Goal: Task Accomplishment & Management: Manage account settings

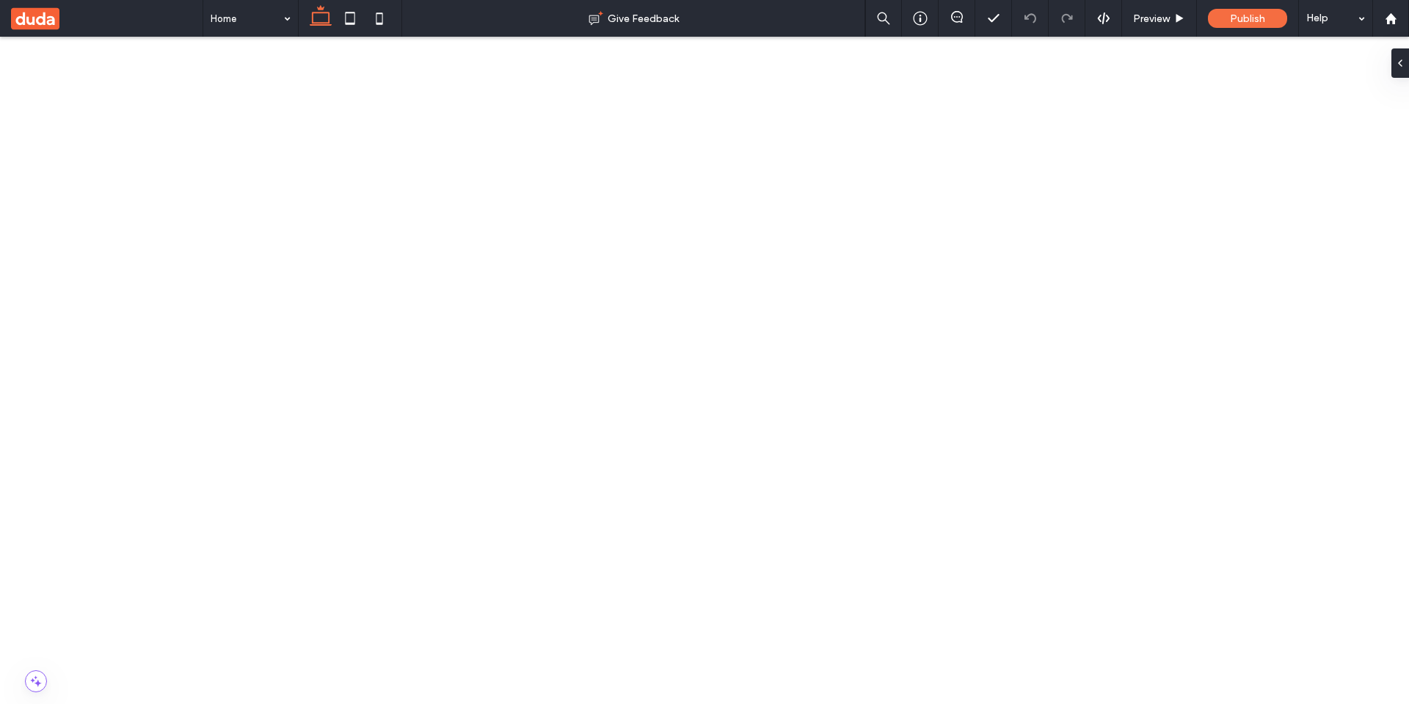
click at [503, 142] on button "Manage Links" at bounding box center [507, 137] width 84 height 18
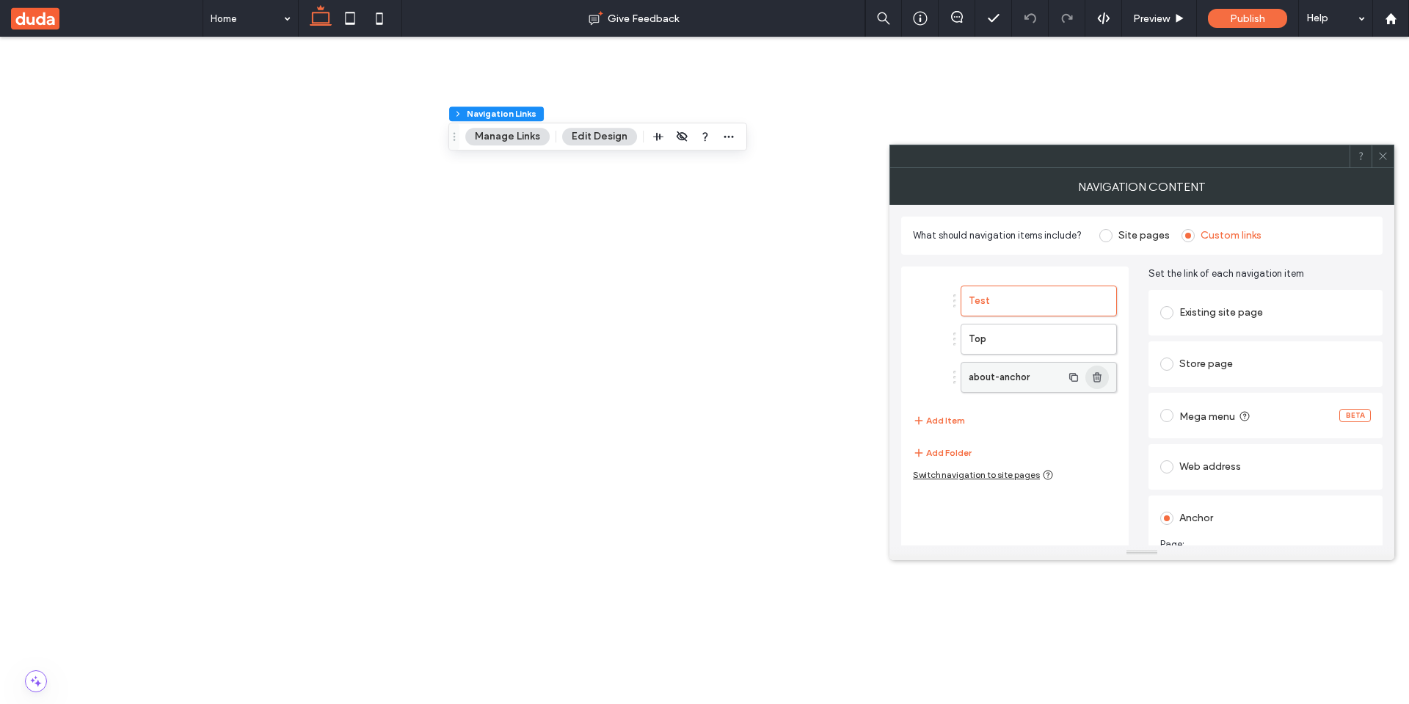
click at [692, 331] on icon "button" at bounding box center [1097, 377] width 12 height 12
click at [692, 331] on button "Add Item" at bounding box center [939, 383] width 52 height 18
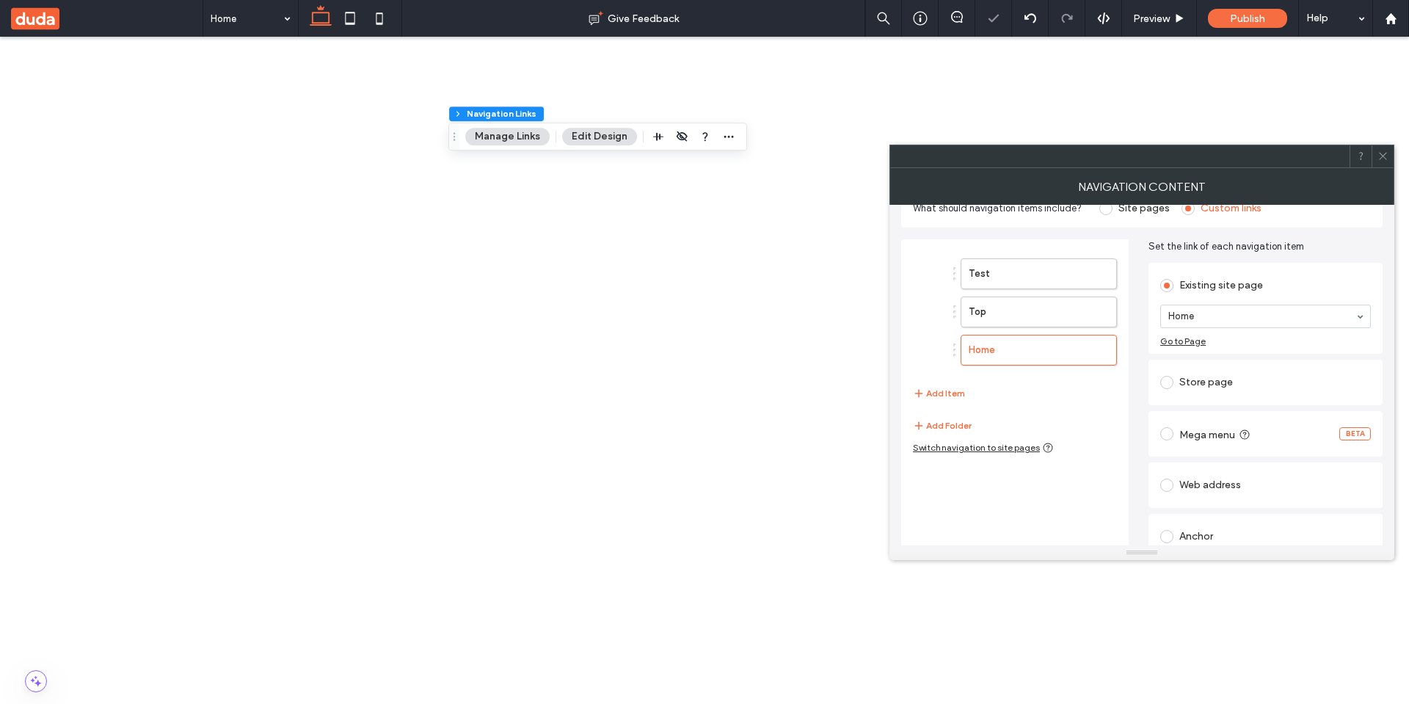
scroll to position [41, 0]
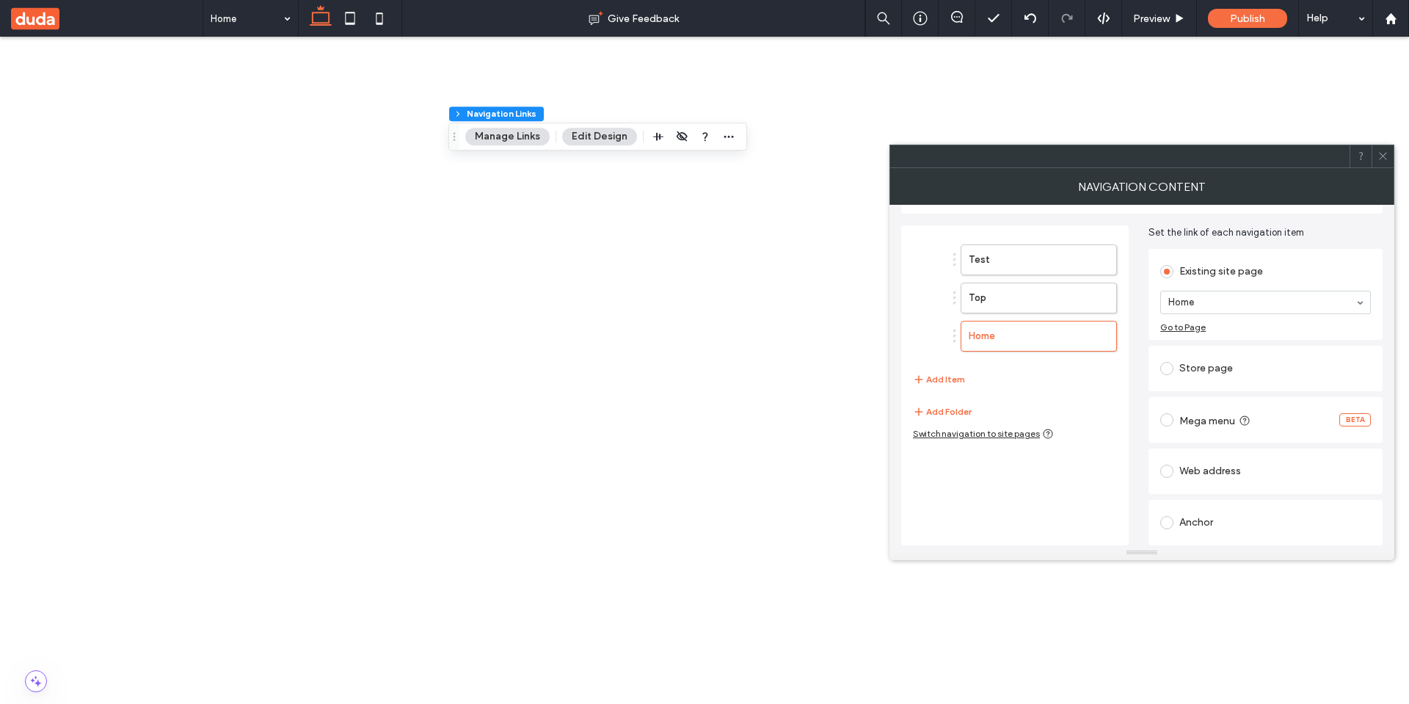
click at [692, 331] on div "Anchor" at bounding box center [1265, 522] width 211 height 23
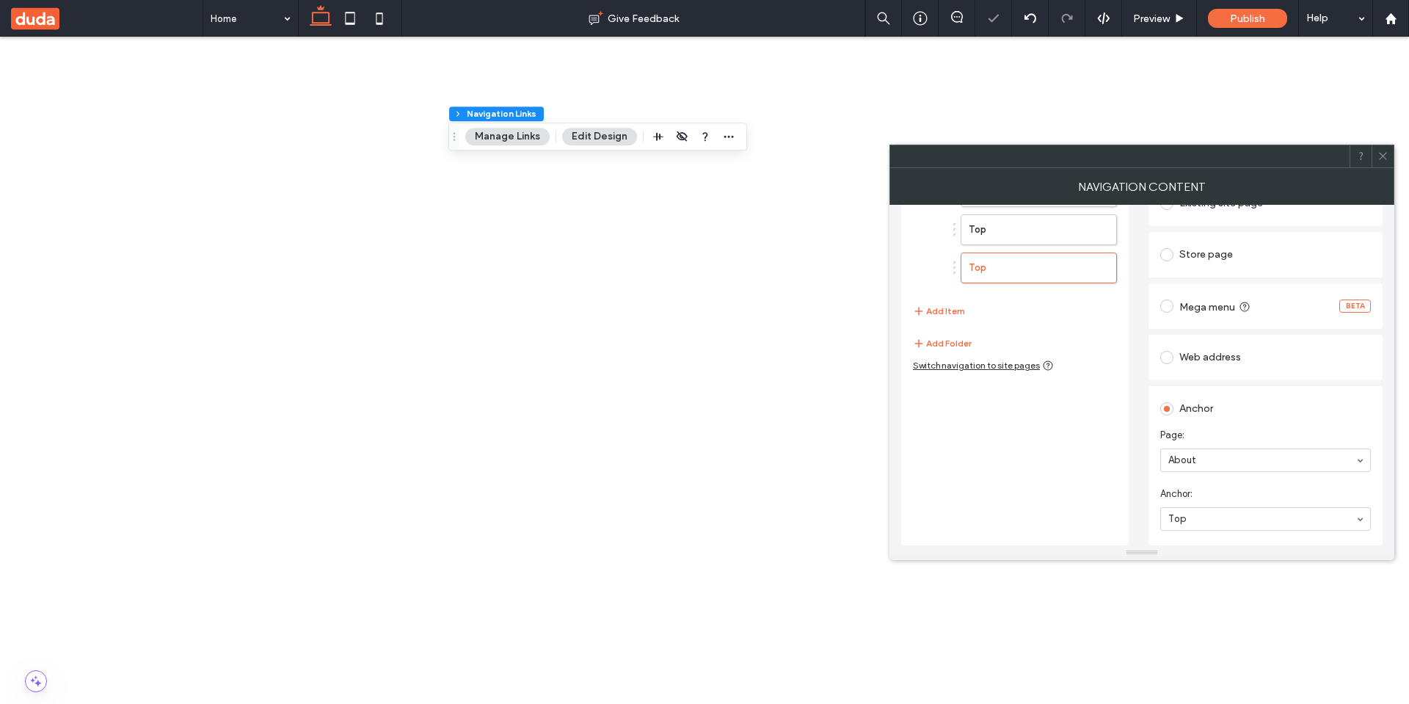
scroll to position [109, 0]
click at [692, 331] on div "about-anchor Top Bottom" at bounding box center [1265, 518] width 211 height 23
click at [692, 331] on span "Anchor:" at bounding box center [1262, 494] width 205 height 15
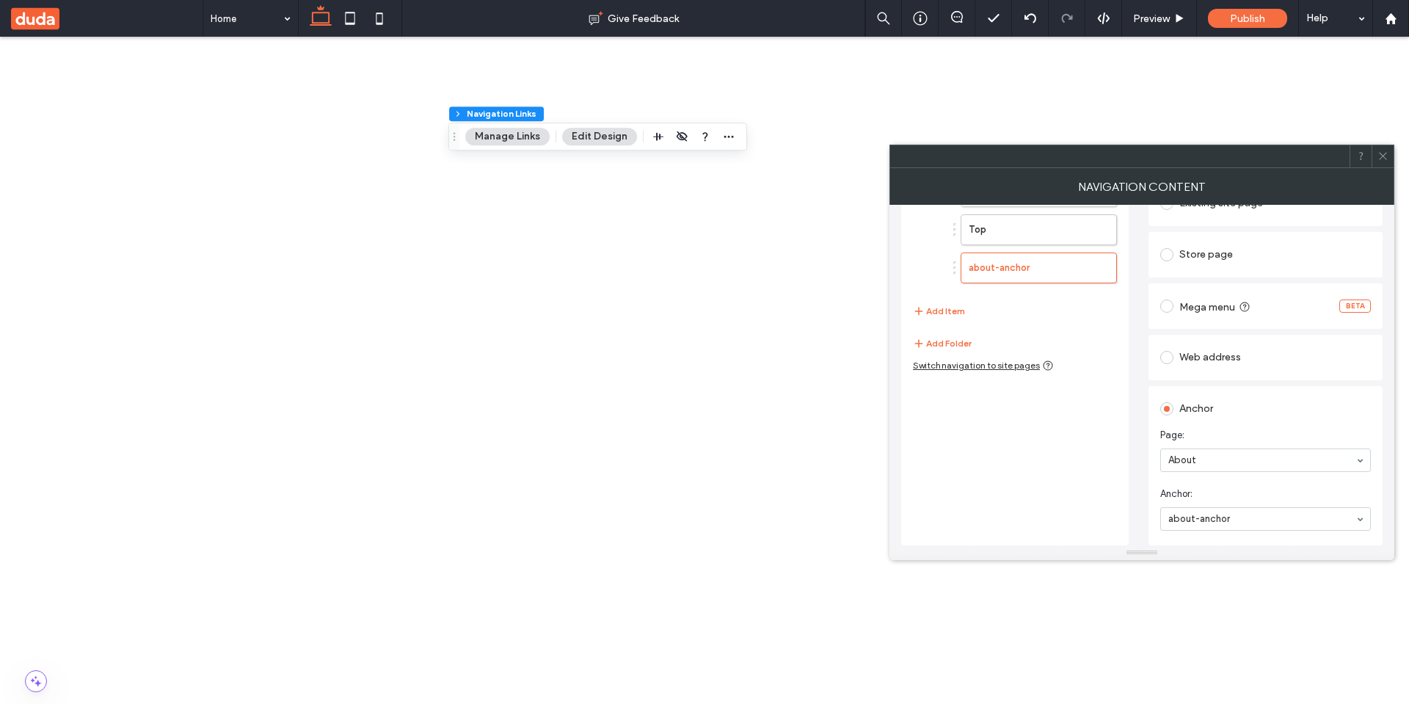
click at [692, 331] on section "Anchor: about-anchor" at bounding box center [1265, 508] width 211 height 59
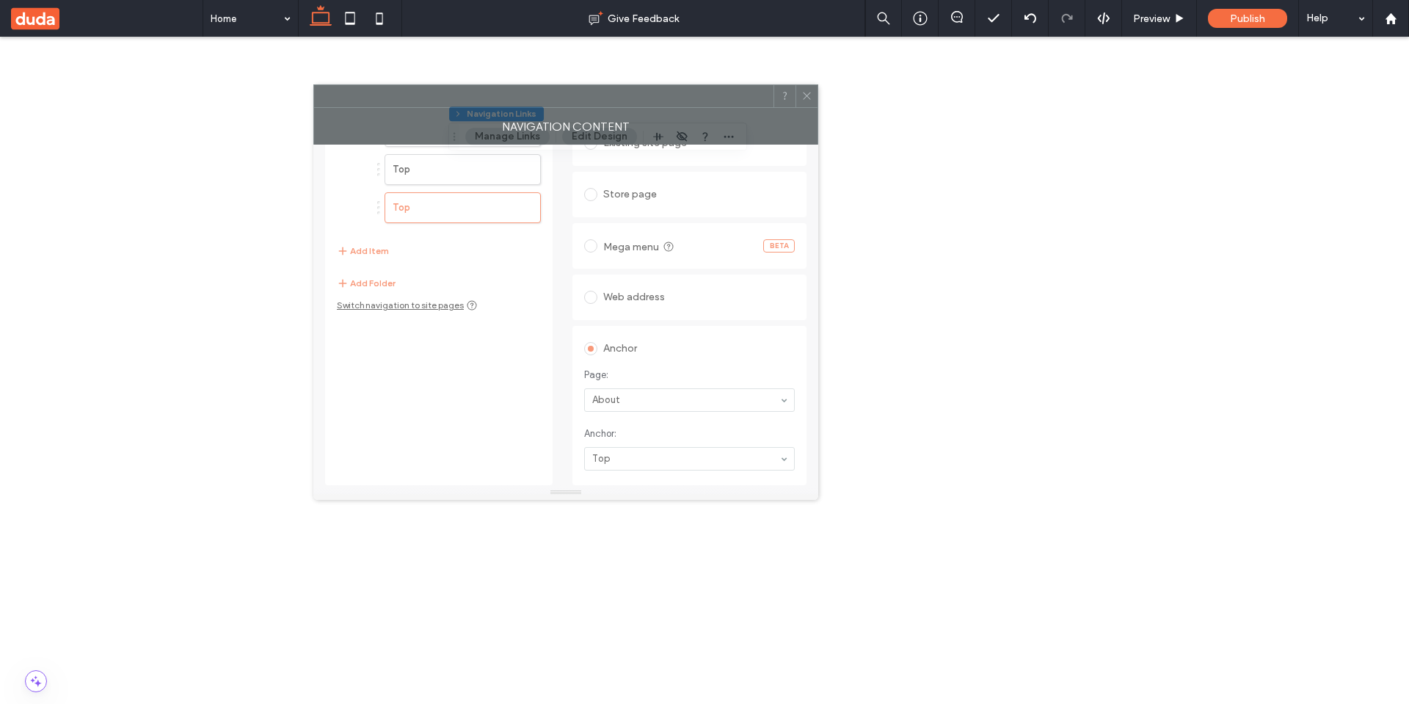
drag, startPoint x: 1158, startPoint y: 158, endPoint x: 567, endPoint y: 95, distance: 594.1
click at [566, 95] on div at bounding box center [543, 96] width 459 height 22
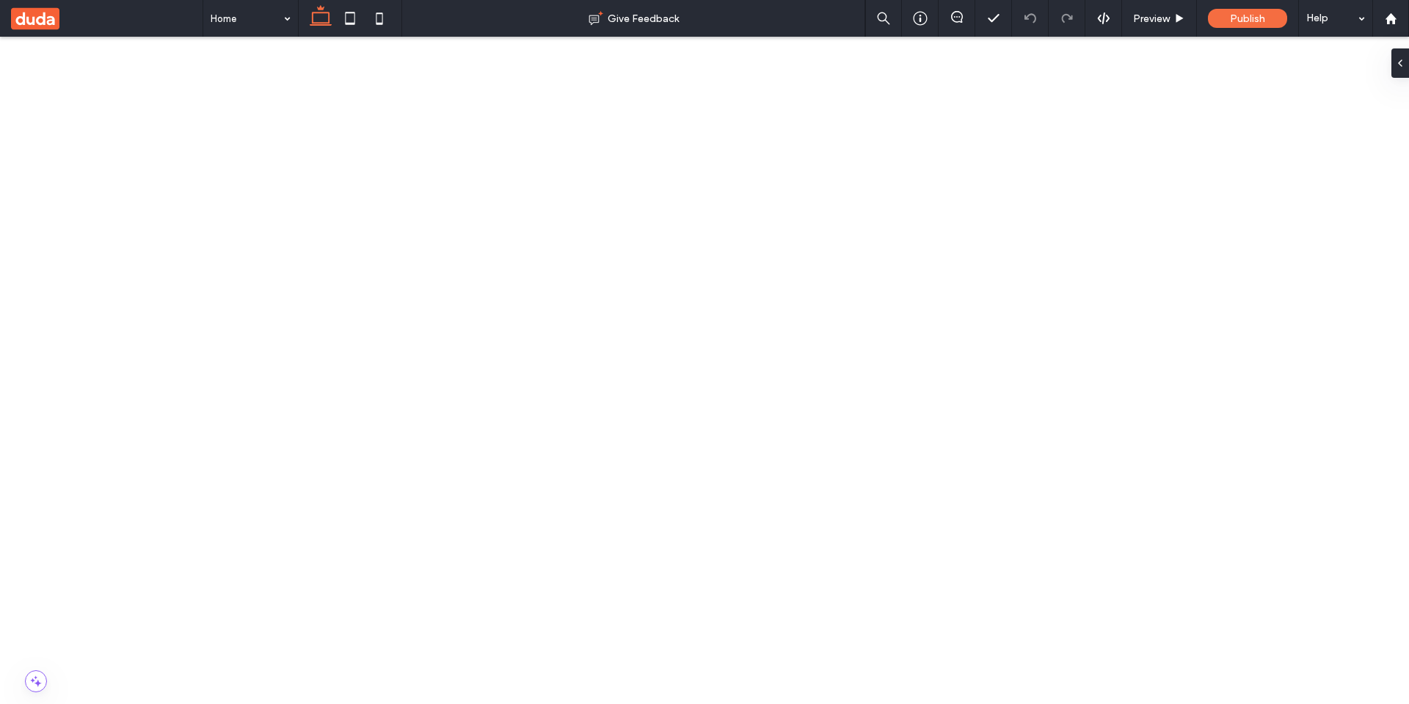
drag, startPoint x: 439, startPoint y: 1501, endPoint x: 456, endPoint y: 1491, distance: 19.4
type input "***"
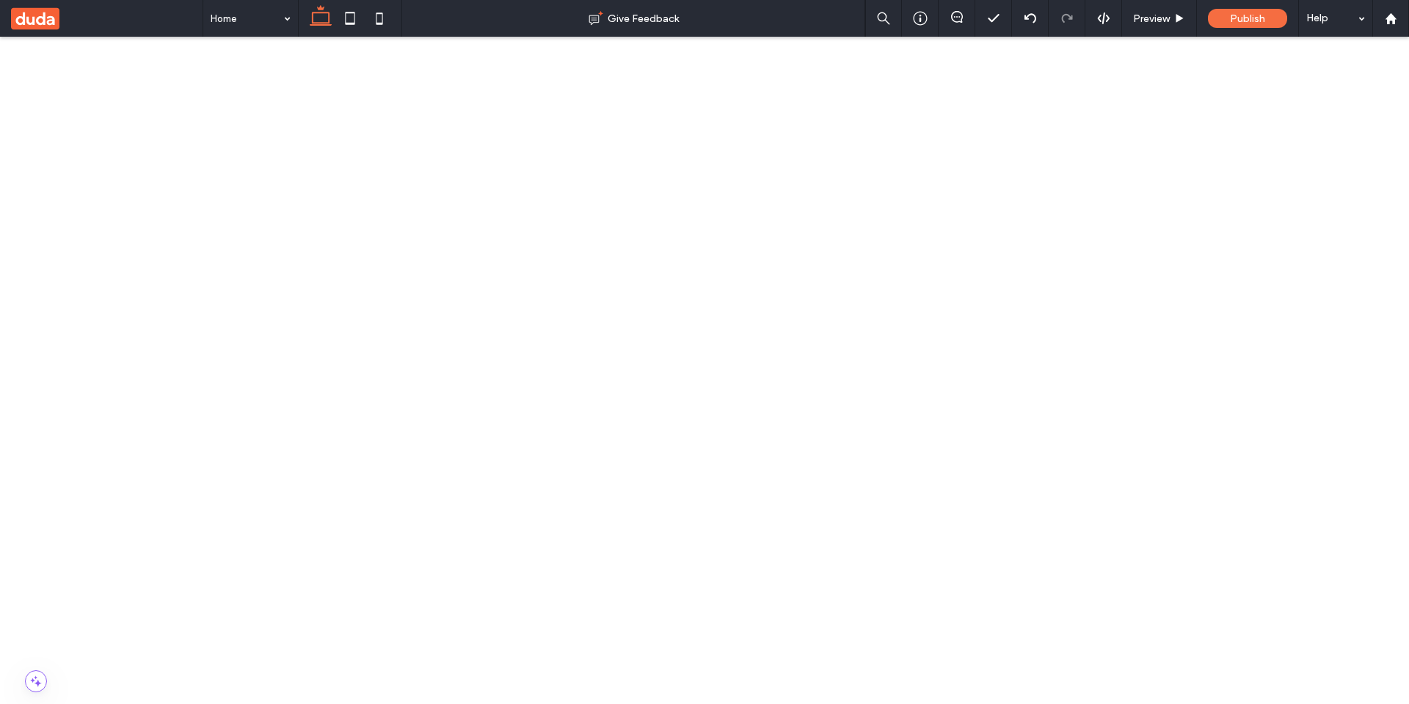
type input "***"
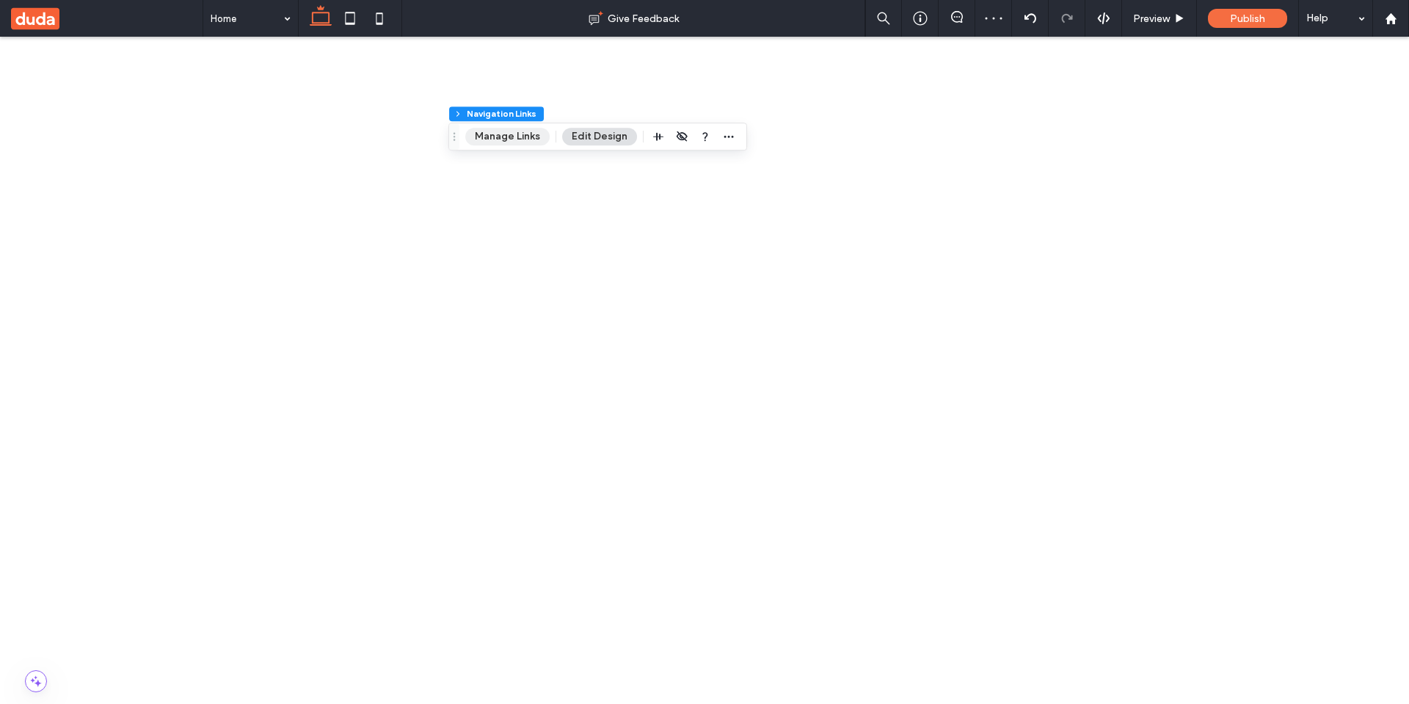
click at [482, 139] on button "Manage Links" at bounding box center [507, 137] width 84 height 18
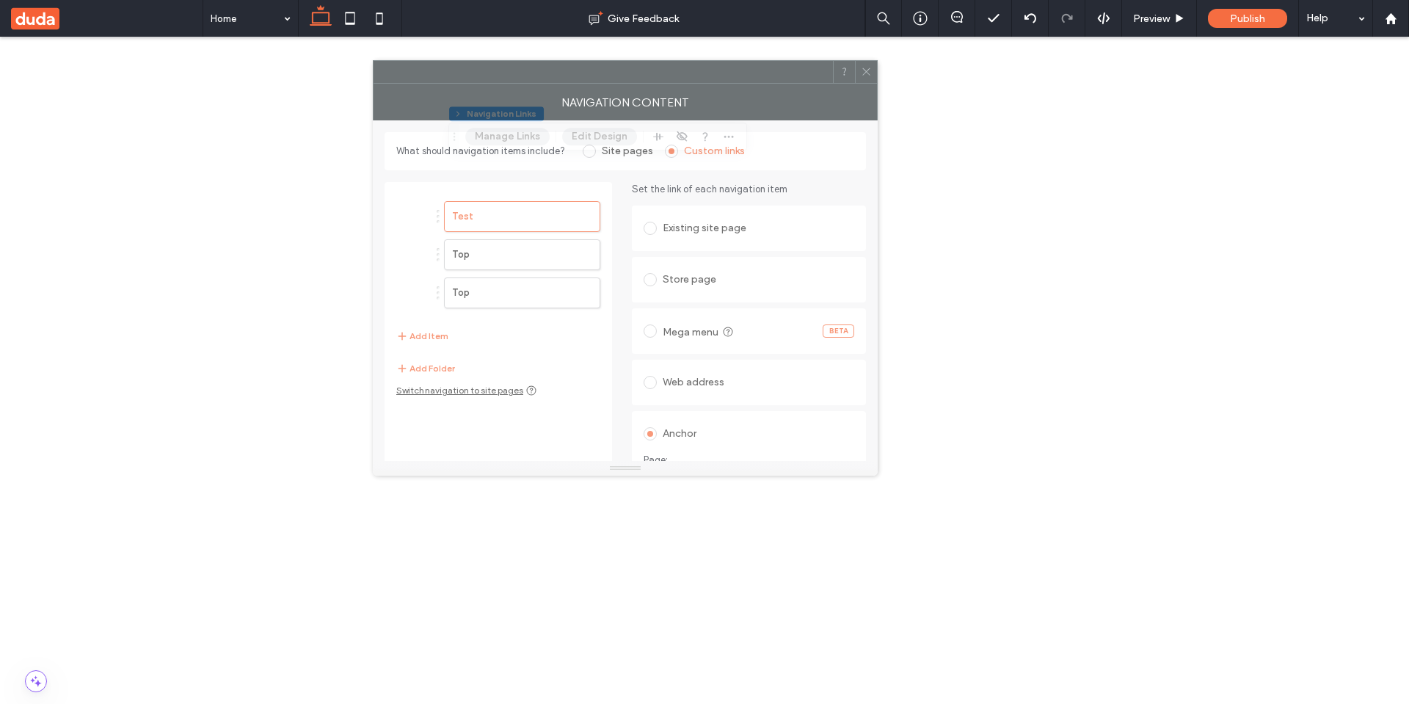
drag, startPoint x: 1031, startPoint y: 154, endPoint x: 515, endPoint y: 70, distance: 523.6
click at [515, 70] on div at bounding box center [603, 72] width 459 height 22
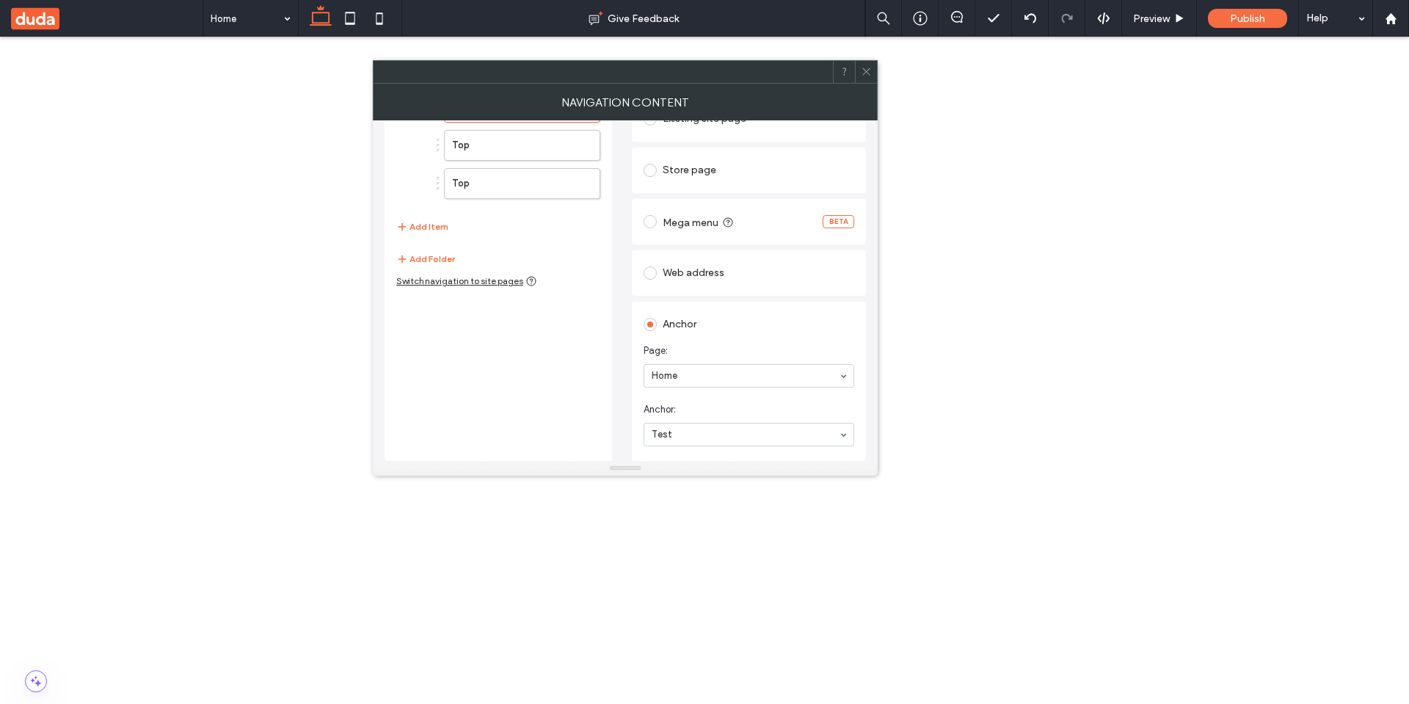
scroll to position [109, 0]
click at [727, 430] on div "Top" at bounding box center [749, 434] width 211 height 23
click at [683, 434] on div "Test Top Bottom" at bounding box center [749, 434] width 211 height 23
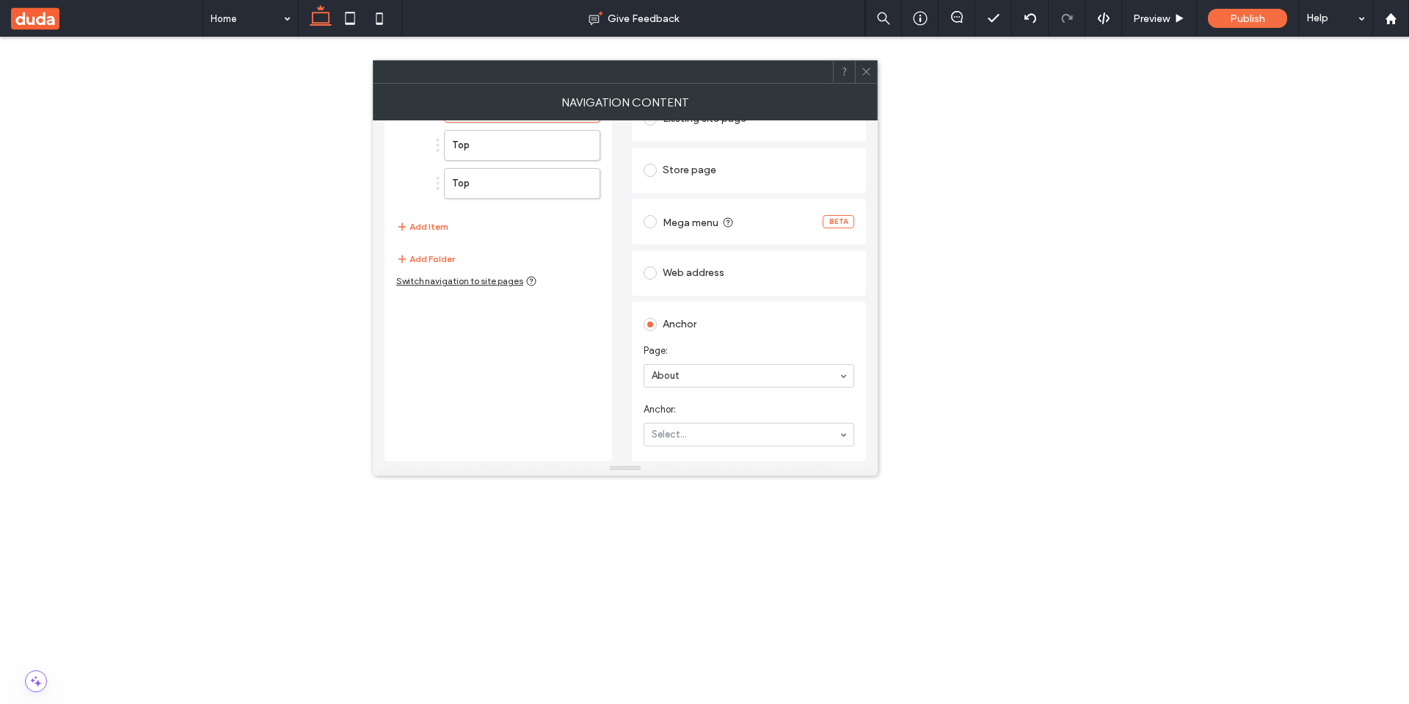
click at [719, 395] on section "Anchor: Select..." at bounding box center [749, 424] width 211 height 59
click at [701, 429] on input at bounding box center [745, 434] width 187 height 10
drag, startPoint x: 688, startPoint y: 401, endPoint x: 683, endPoint y: 426, distance: 26.2
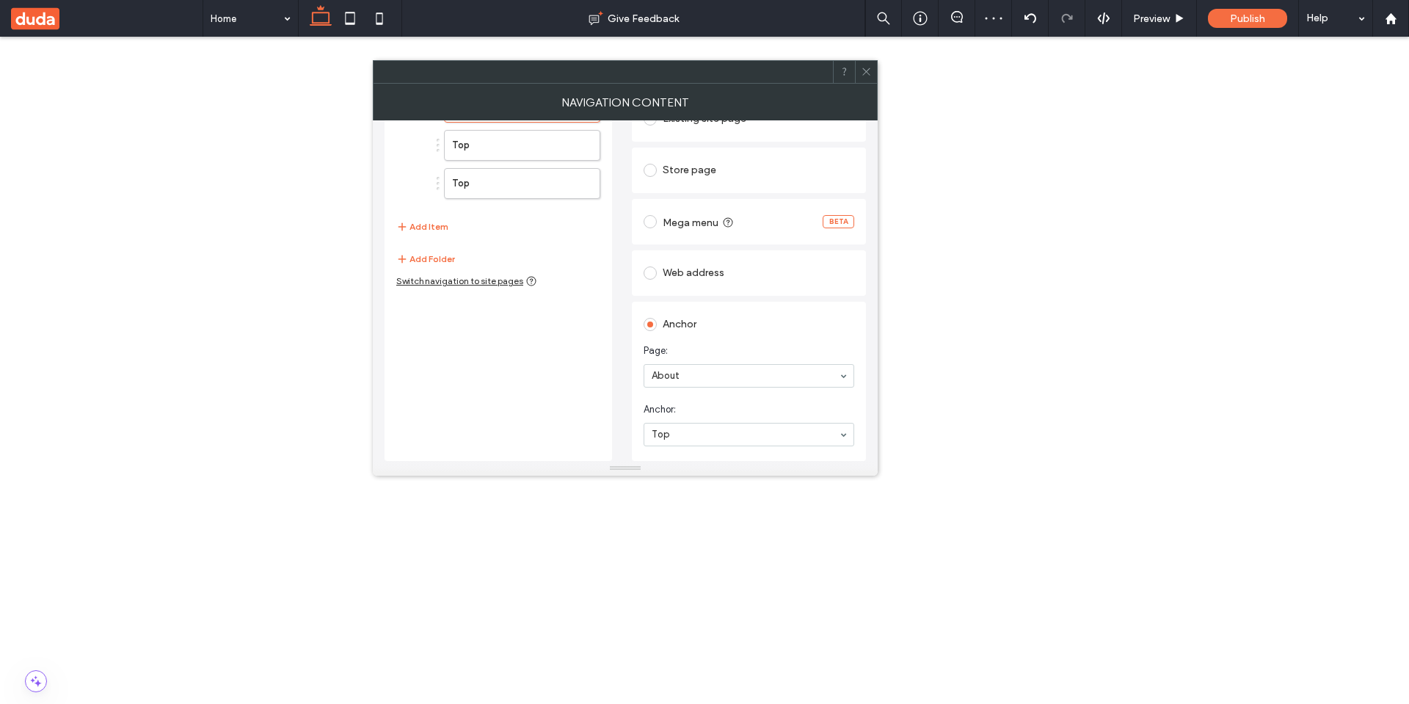
click at [702, 439] on div "Top" at bounding box center [749, 434] width 211 height 23
drag, startPoint x: 702, startPoint y: 439, endPoint x: 699, endPoint y: 412, distance: 26.6
click at [706, 432] on div "Top" at bounding box center [749, 434] width 211 height 23
drag, startPoint x: 704, startPoint y: 404, endPoint x: 732, endPoint y: 431, distance: 38.9
click at [712, 436] on div "Top" at bounding box center [749, 434] width 211 height 23
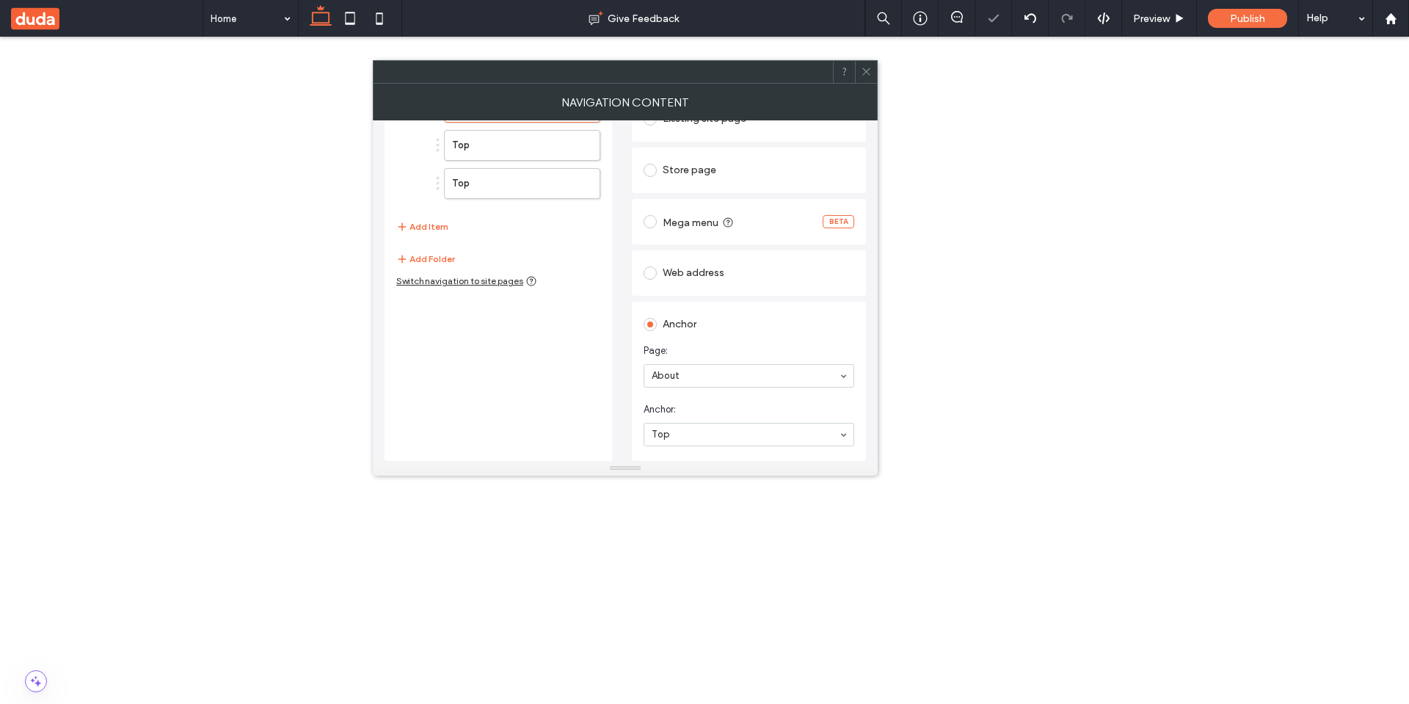
click at [702, 434] on div "Top" at bounding box center [749, 434] width 211 height 23
click at [699, 436] on div "Bottom" at bounding box center [749, 434] width 211 height 23
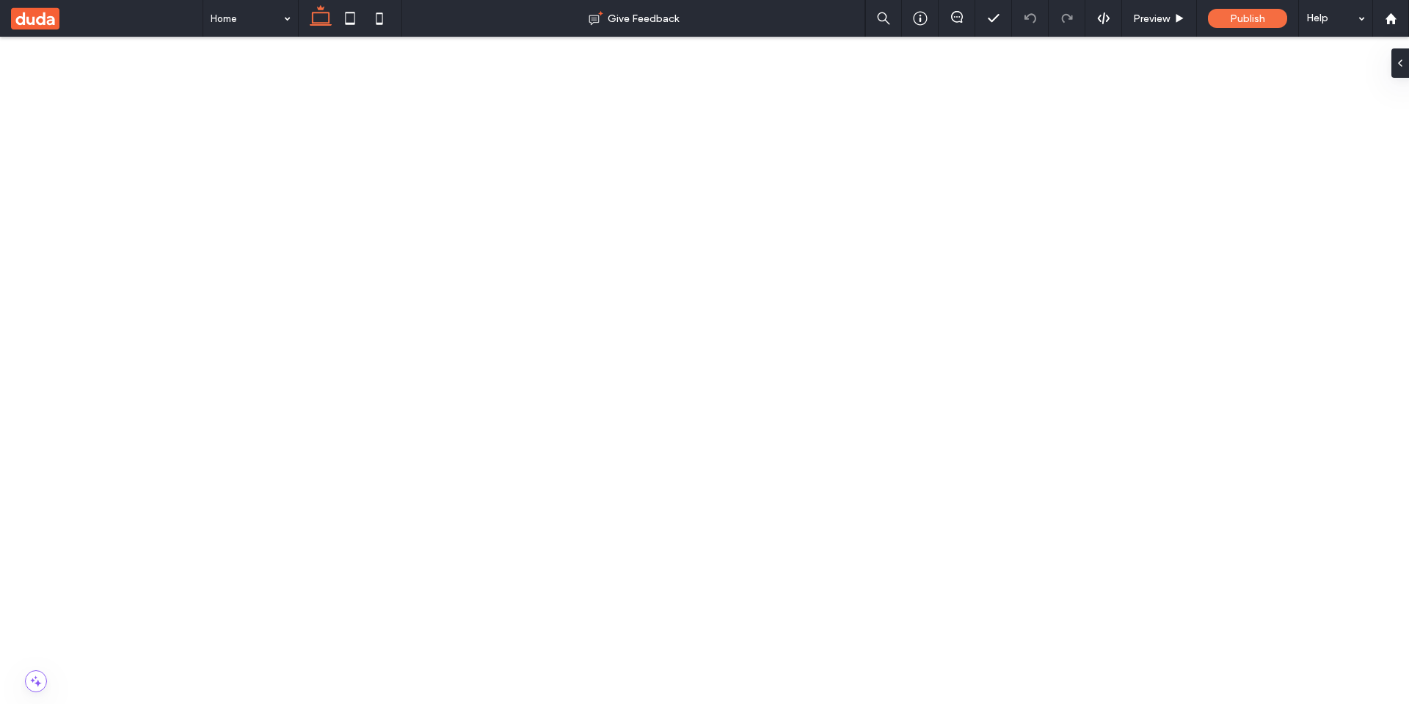
click at [485, 139] on button "Manage Links" at bounding box center [507, 137] width 84 height 18
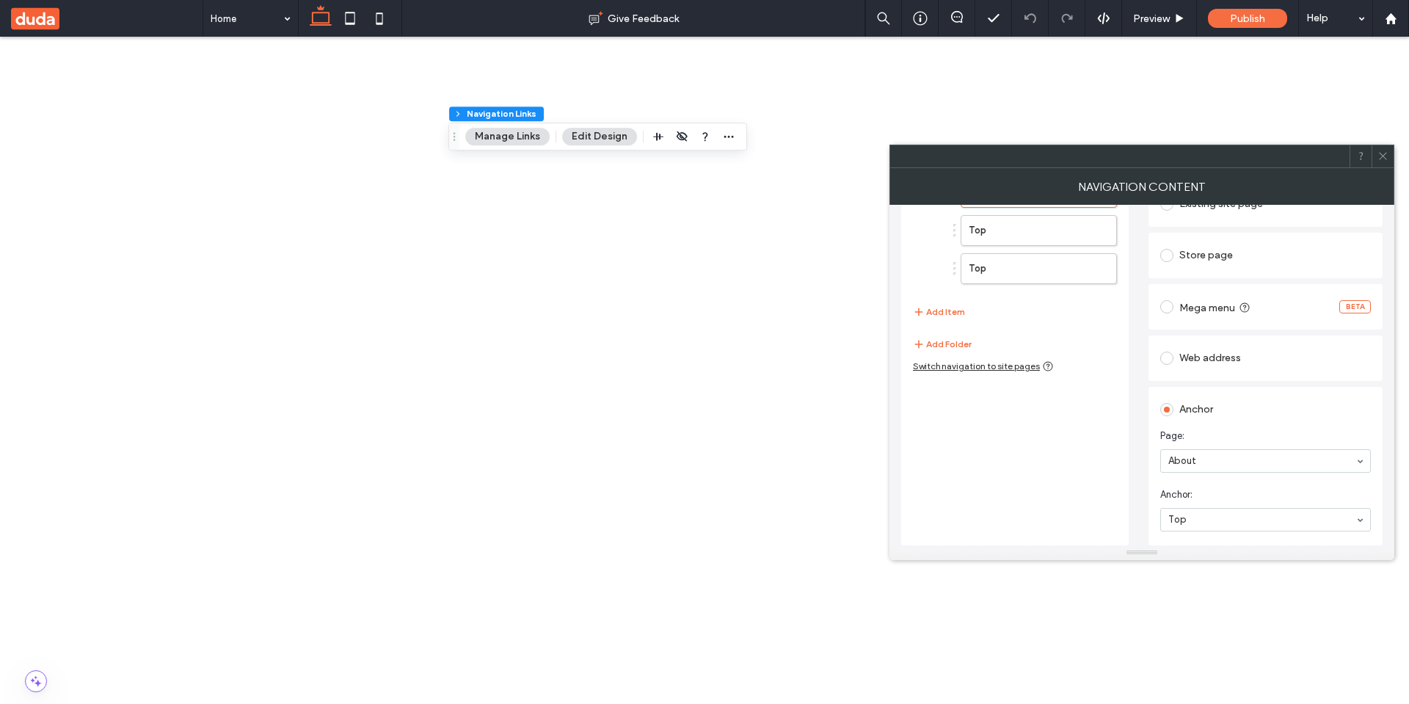
scroll to position [109, 0]
